Goal: Task Accomplishment & Management: Manage account settings

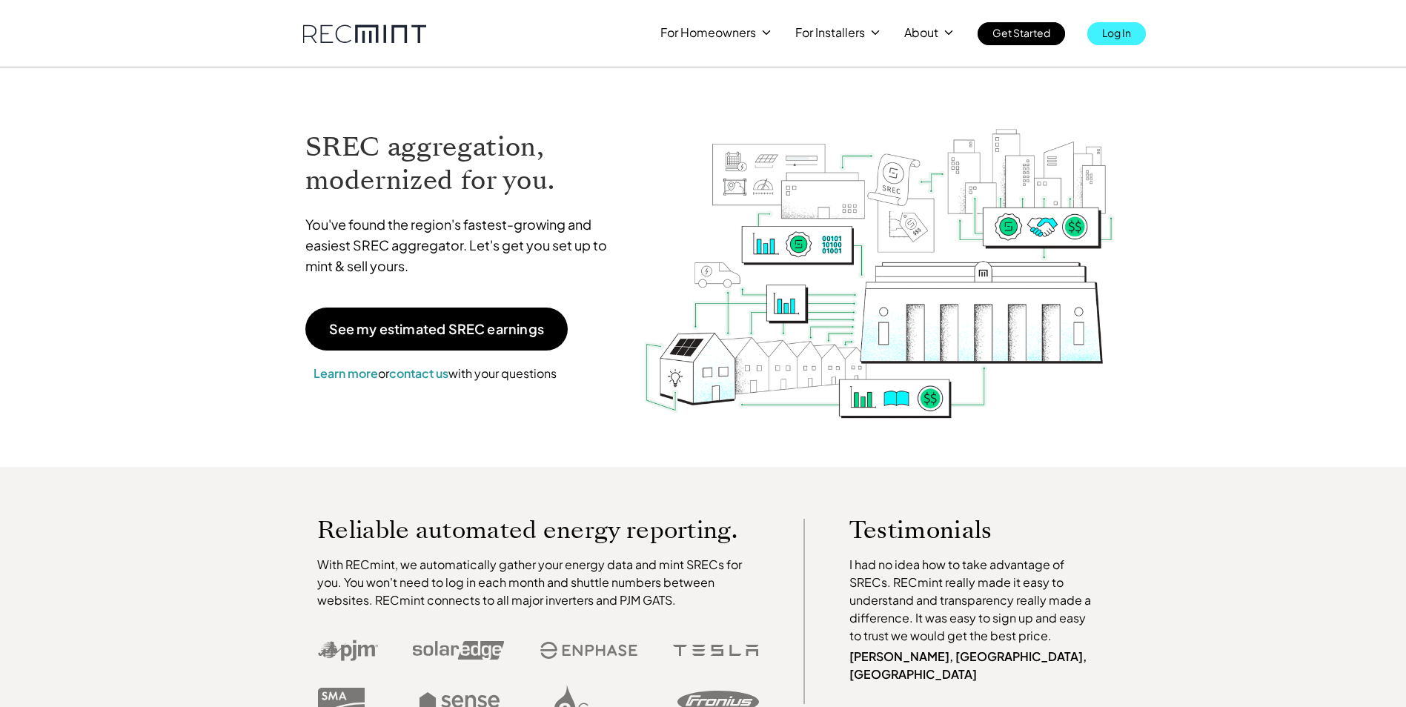
drag, startPoint x: 0, startPoint y: 0, endPoint x: 1117, endPoint y: 39, distance: 1117.6
click at [1117, 39] on p "Log In" at bounding box center [1116, 32] width 29 height 21
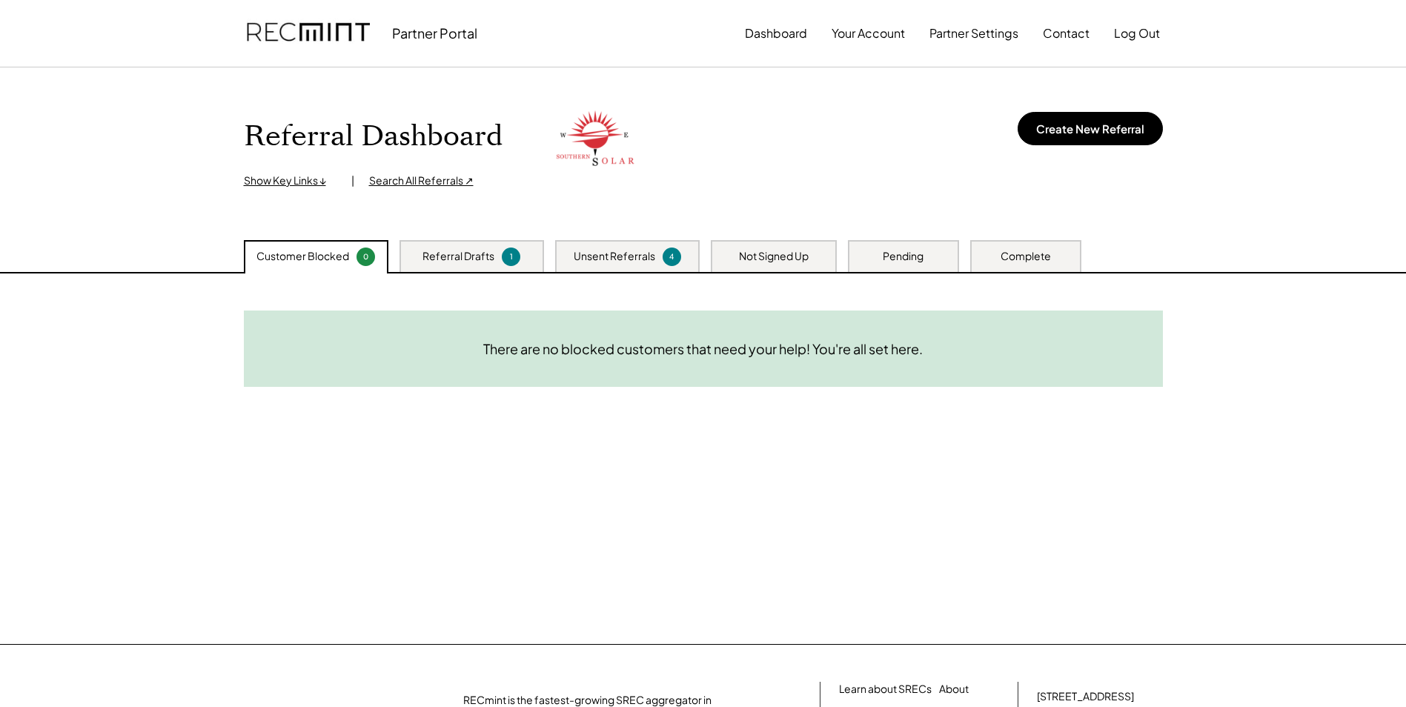
click at [769, 243] on div "Not Signed Up" at bounding box center [774, 256] width 126 height 32
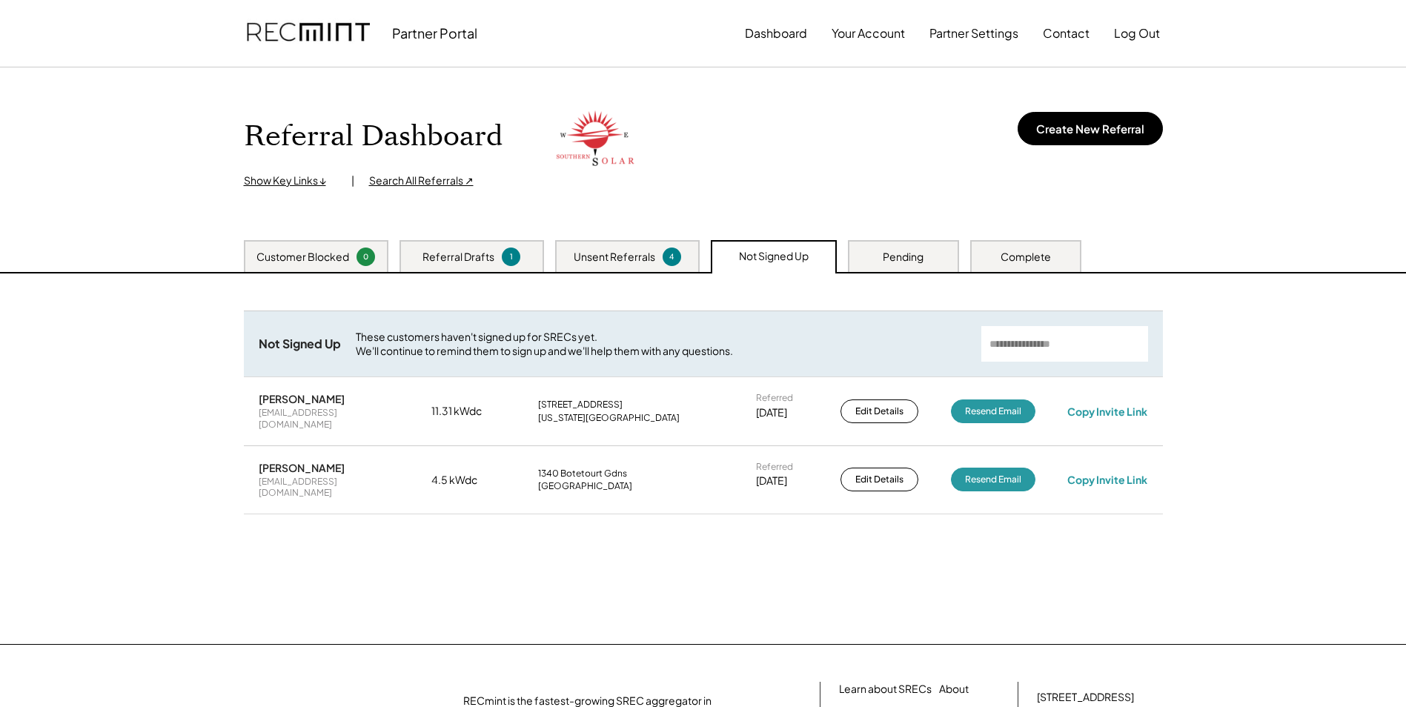
click at [918, 259] on div "Pending" at bounding box center [903, 257] width 41 height 15
